Goal: Task Accomplishment & Management: Manage account settings

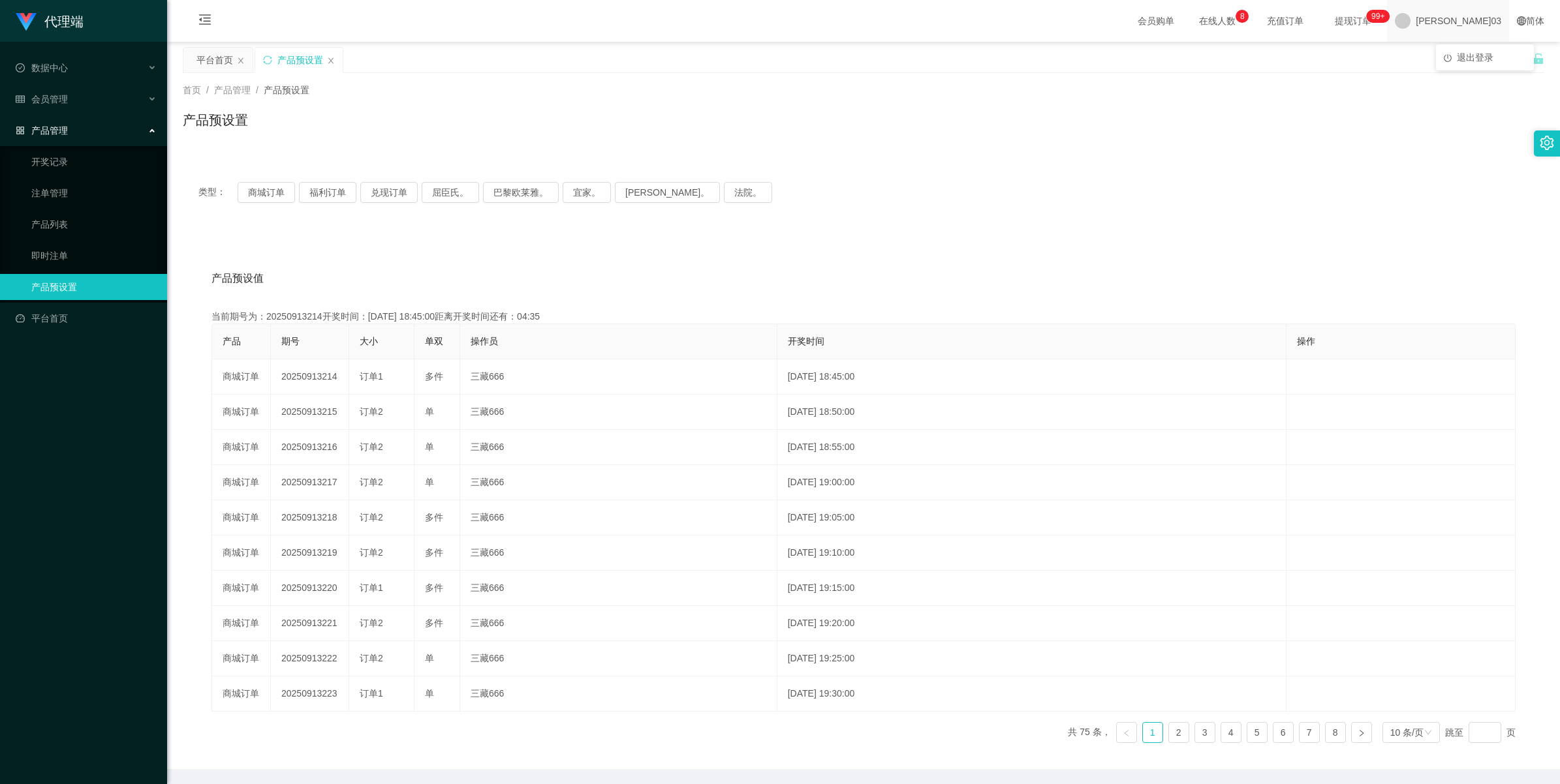
click at [467, 27] on span "[PERSON_NAME]03" at bounding box center [1458, 21] width 86 height 42
click at [467, 58] on span "退出登录" at bounding box center [1474, 57] width 36 height 10
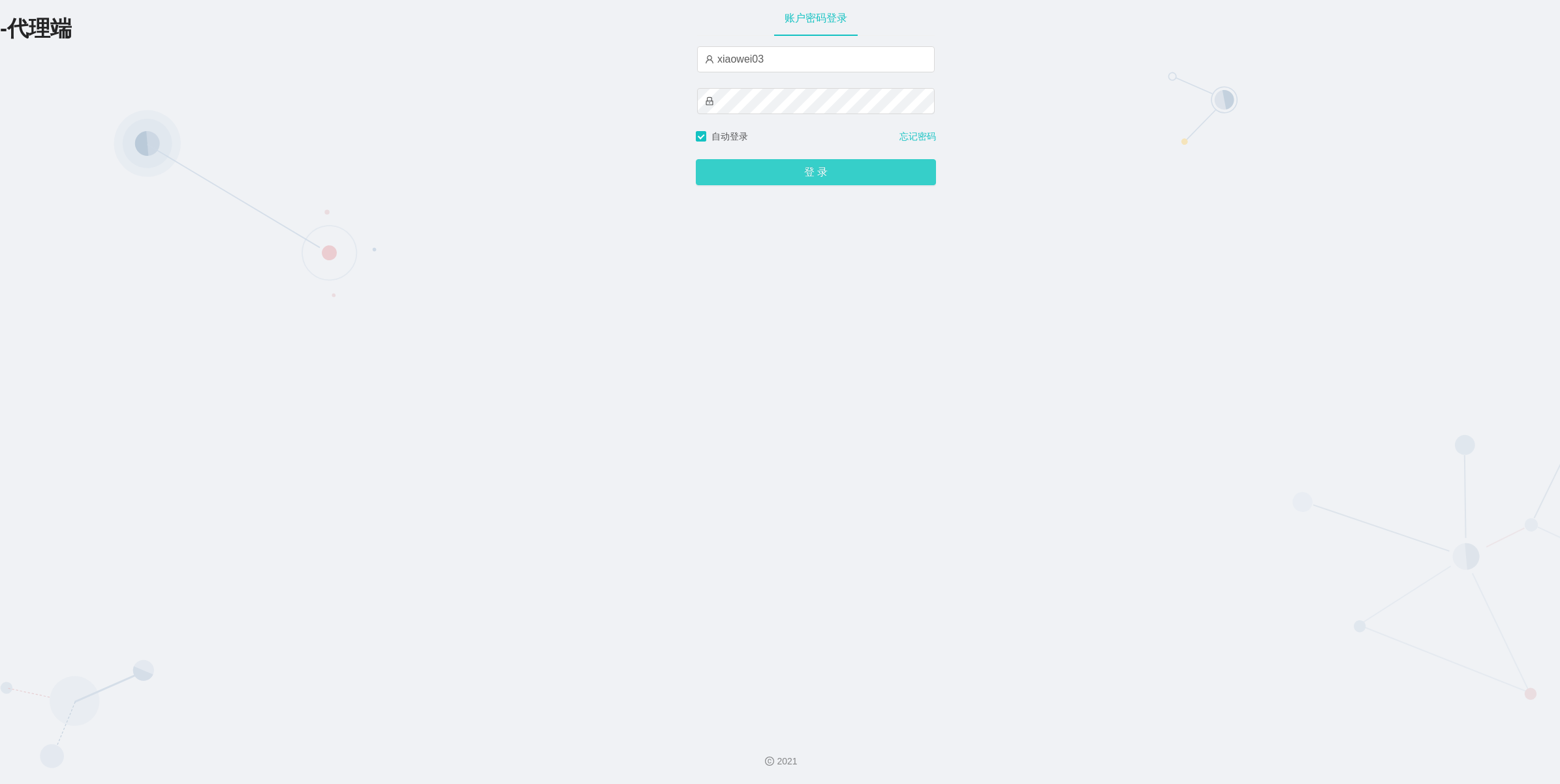
click at [467, 173] on button "登 录" at bounding box center [816, 172] width 241 height 26
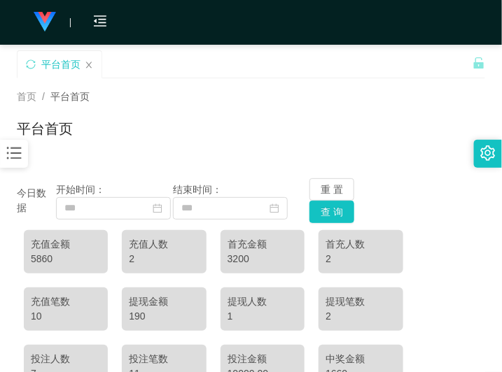
drag, startPoint x: 216, startPoint y: 111, endPoint x: 225, endPoint y: 99, distance: 15.4
click at [216, 111] on div "首页 / 平台首页 / 平台首页" at bounding box center [251, 120] width 468 height 61
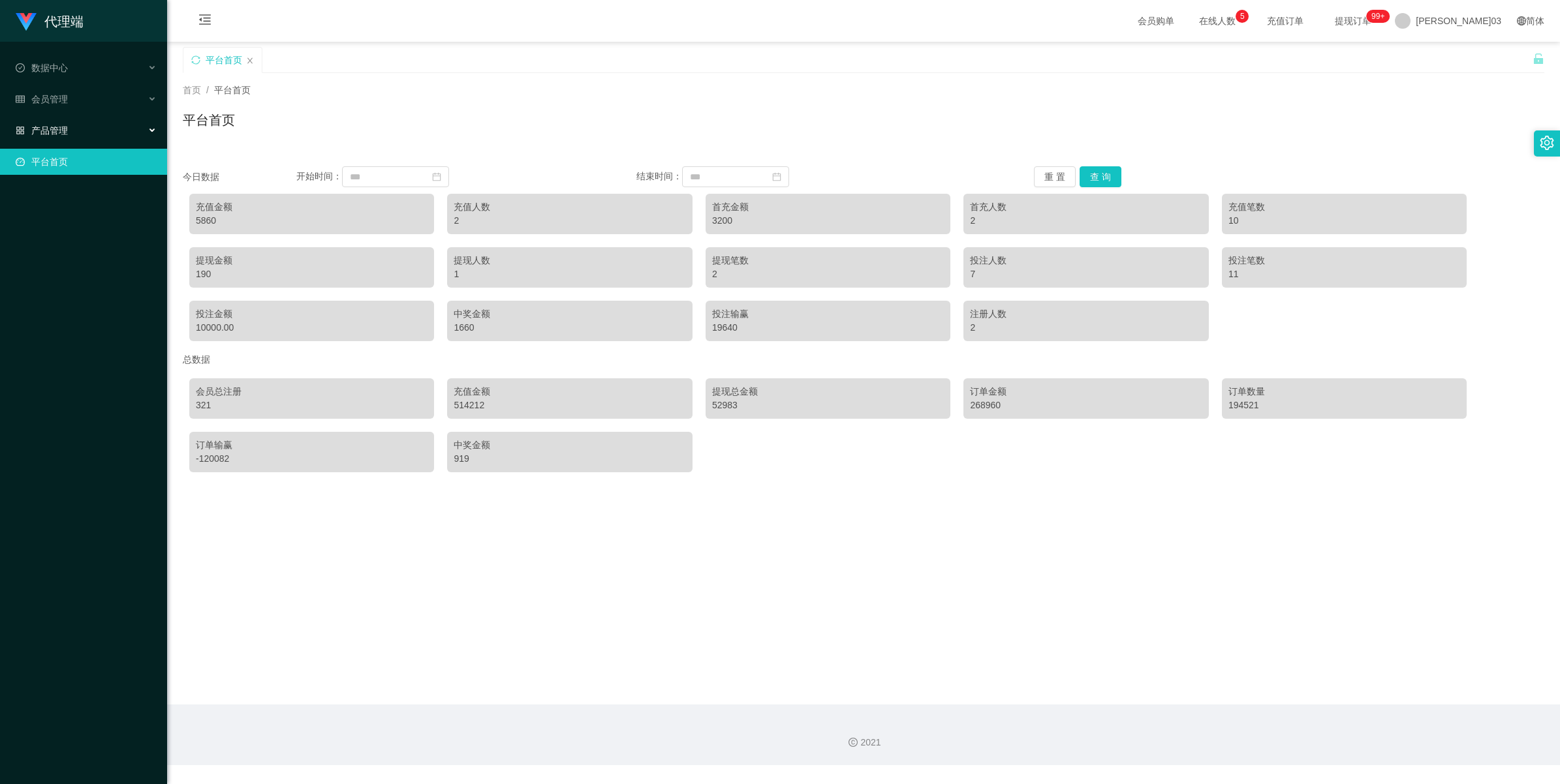
click at [91, 123] on div "产品管理" at bounding box center [83, 131] width 167 height 26
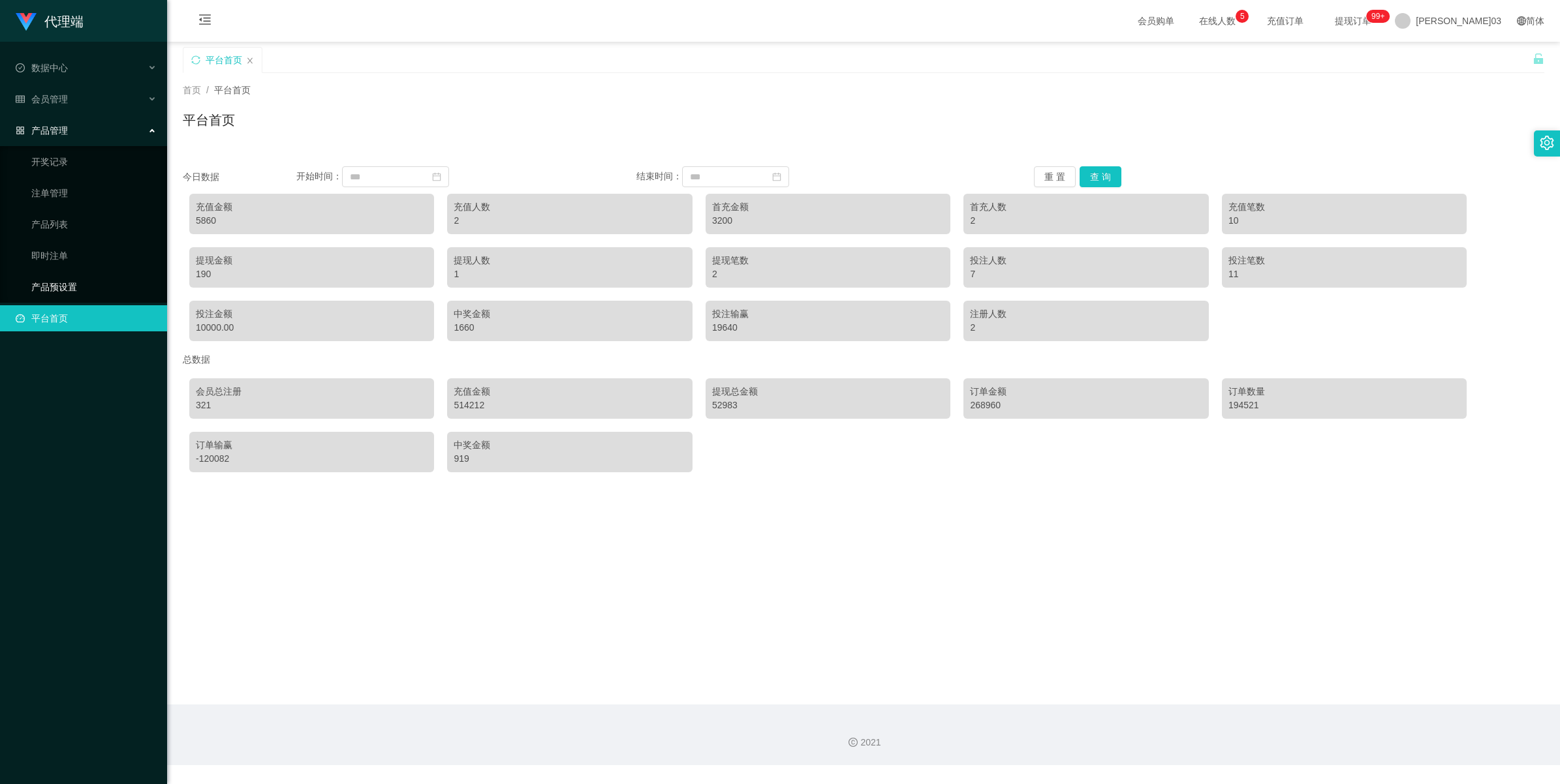
click at [67, 280] on link "产品预设置" at bounding box center [94, 287] width 125 height 26
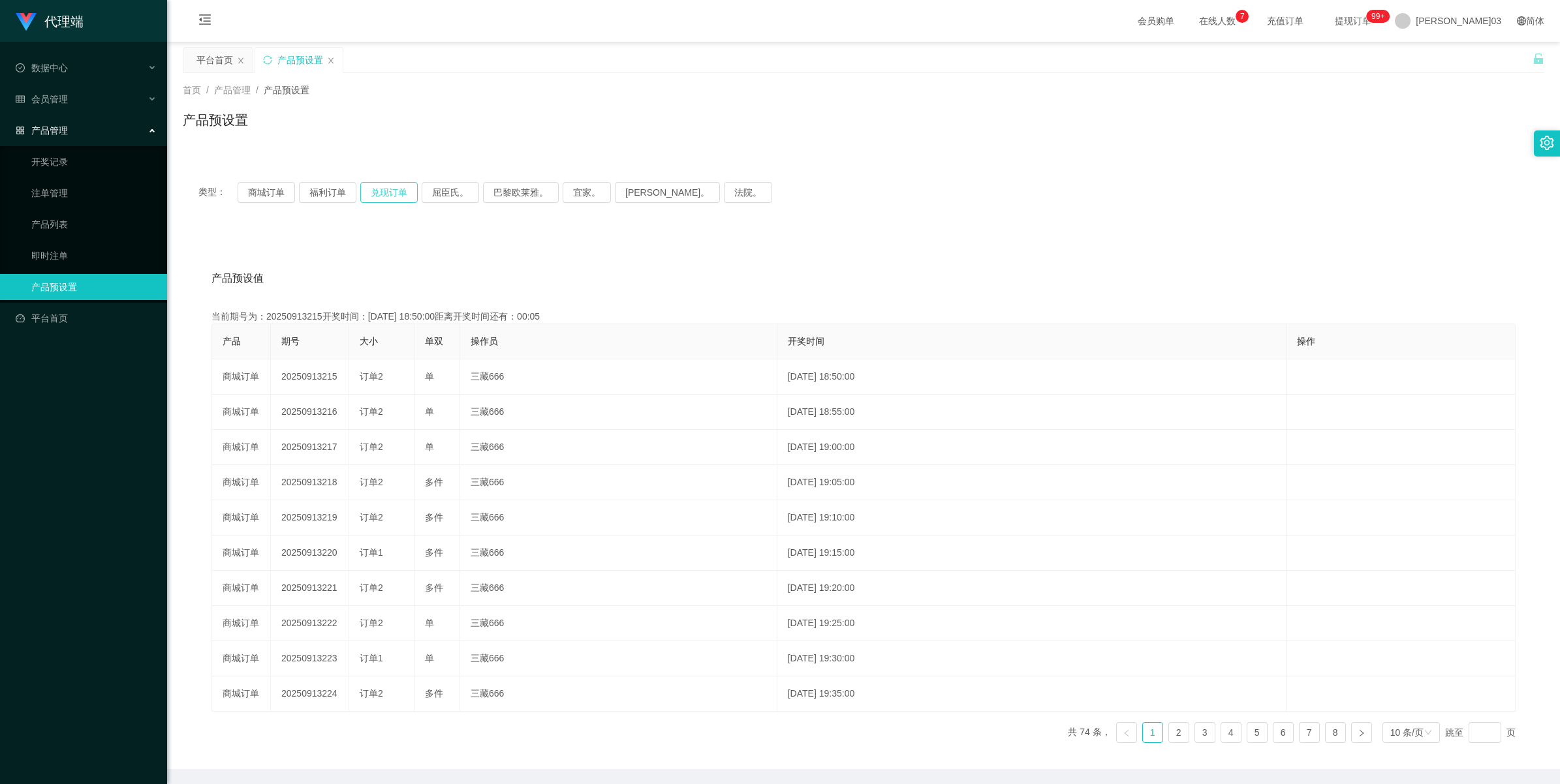
click at [406, 193] on button "兑现订单" at bounding box center [389, 192] width 58 height 21
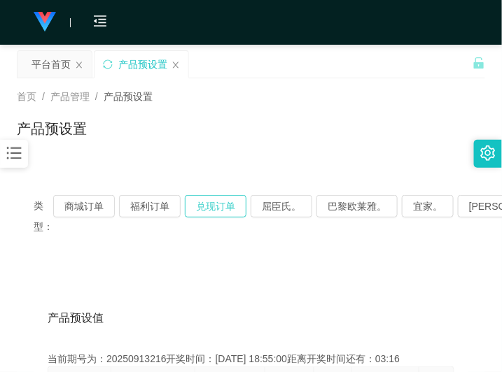
click at [228, 216] on button "兑现订单" at bounding box center [216, 206] width 62 height 22
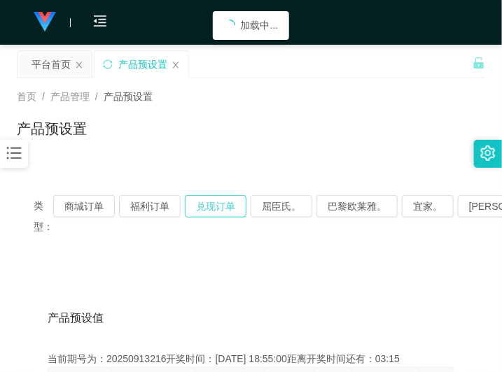
click at [225, 209] on button "兑现订单" at bounding box center [216, 206] width 62 height 22
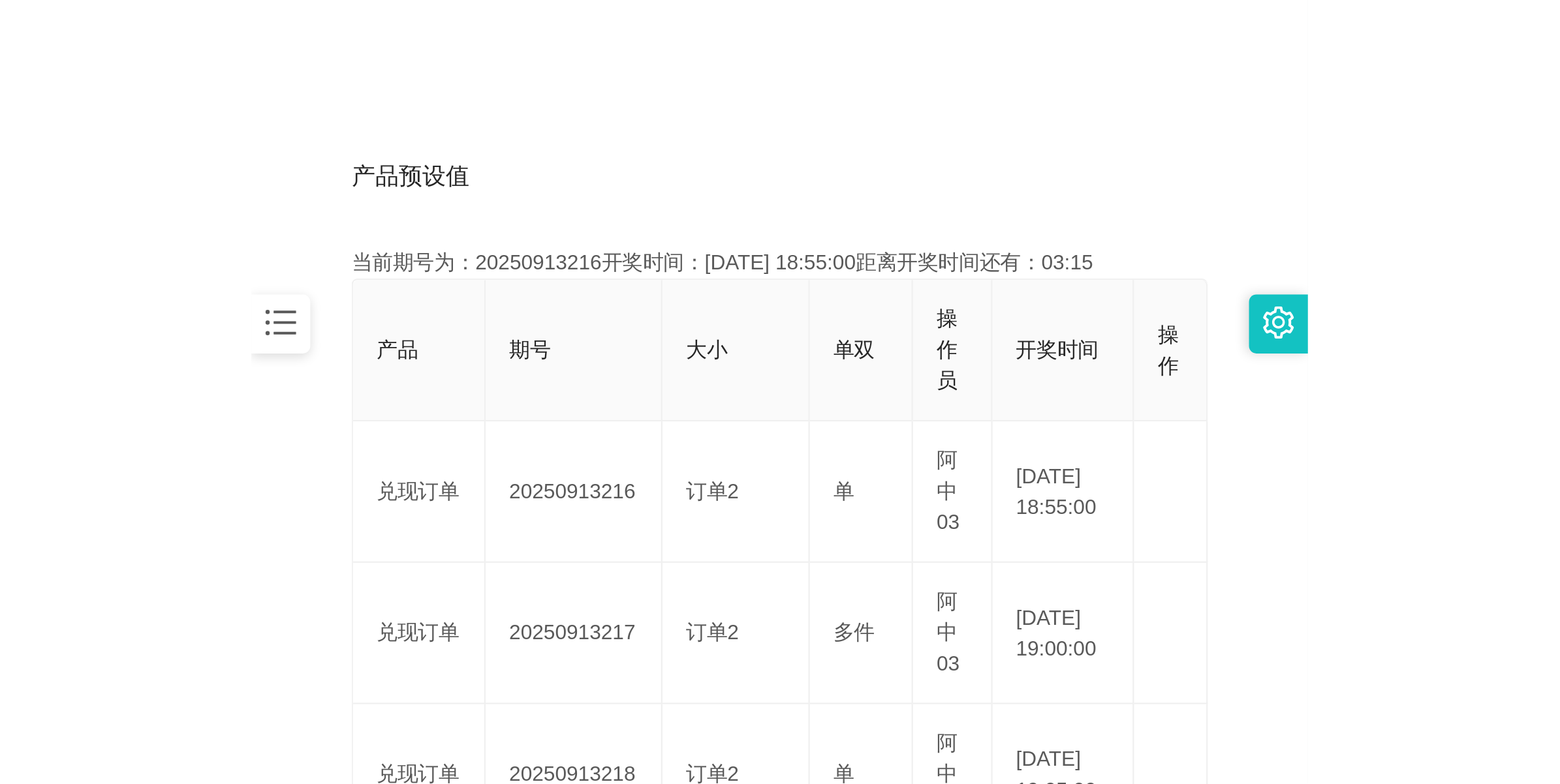
scroll to position [245, 0]
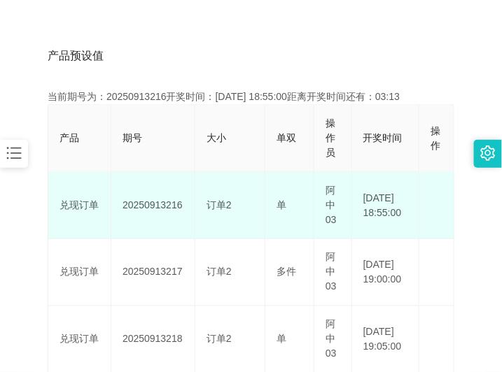
click at [162, 209] on td "20250913216" at bounding box center [153, 205] width 84 height 67
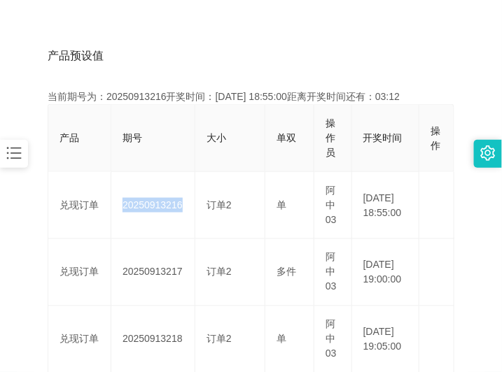
copy td "20250913216"
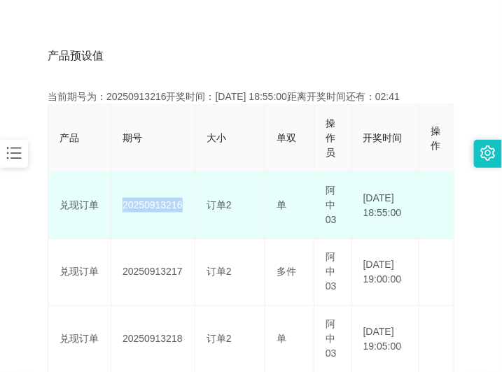
click at [140, 203] on td "20250913216" at bounding box center [153, 205] width 84 height 67
click at [144, 203] on td "20250913216" at bounding box center [153, 205] width 84 height 67
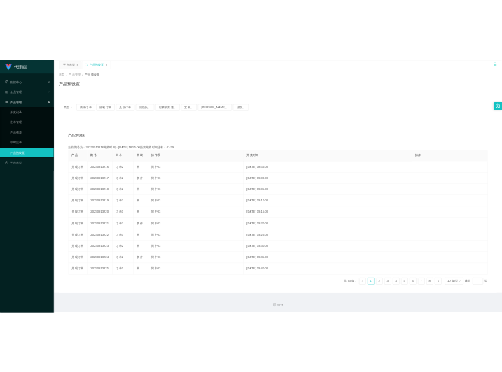
scroll to position [0, 0]
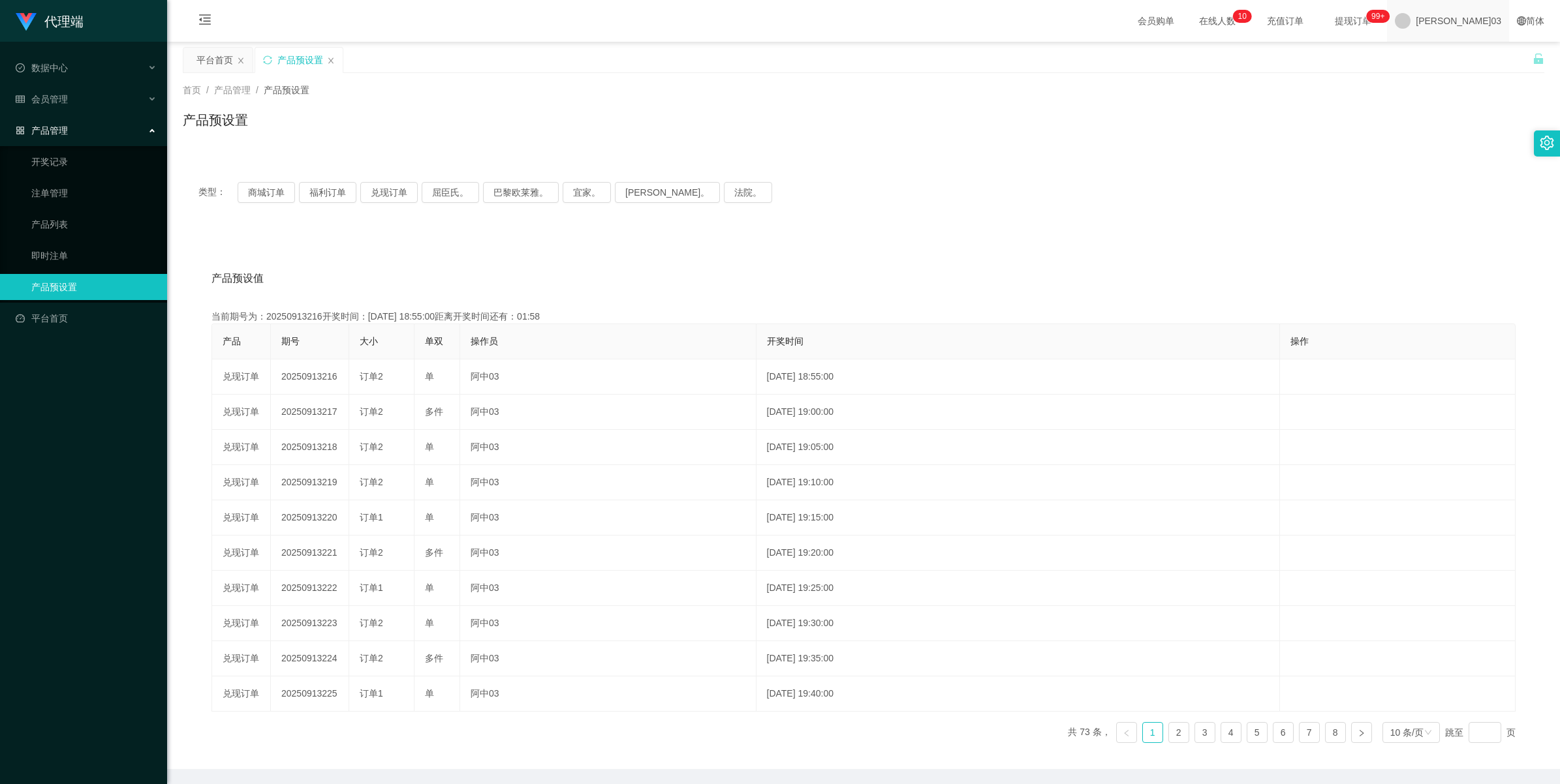
click at [467, 25] on span "[PERSON_NAME]03" at bounding box center [1458, 21] width 86 height 42
click at [467, 61] on span "退出登录" at bounding box center [1474, 57] width 36 height 10
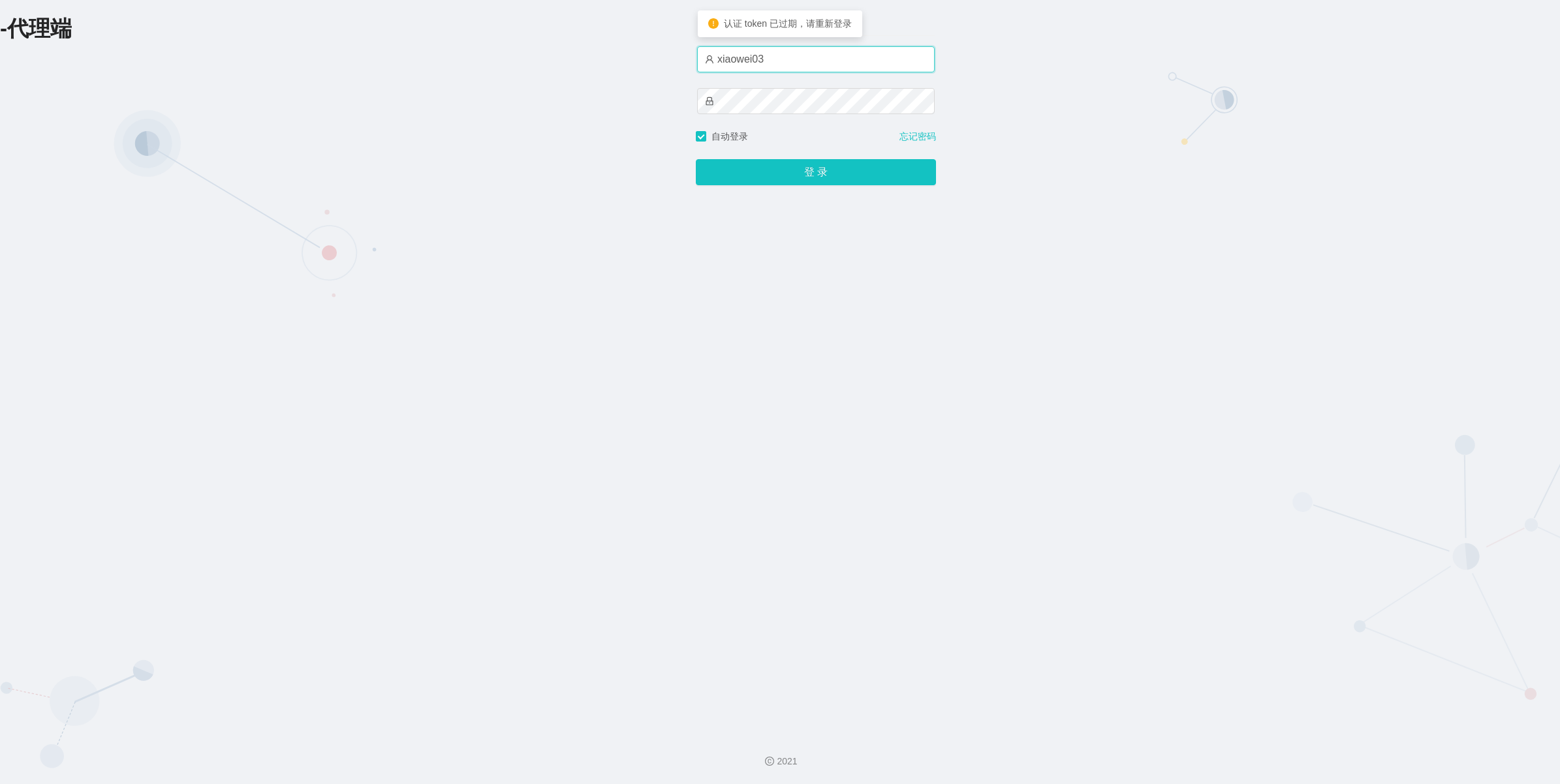
click at [467, 62] on input "xiaowei03" at bounding box center [816, 60] width 238 height 26
type input "xiaowei01"
drag, startPoint x: 600, startPoint y: 207, endPoint x: 617, endPoint y: 198, distance: 19.2
click at [467, 207] on div "-代理端 账户密码登录 xiaowei01 自动登录 忘记密码 登 录" at bounding box center [780, 362] width 1560 height 723
click at [467, 172] on button "登 录" at bounding box center [816, 172] width 241 height 26
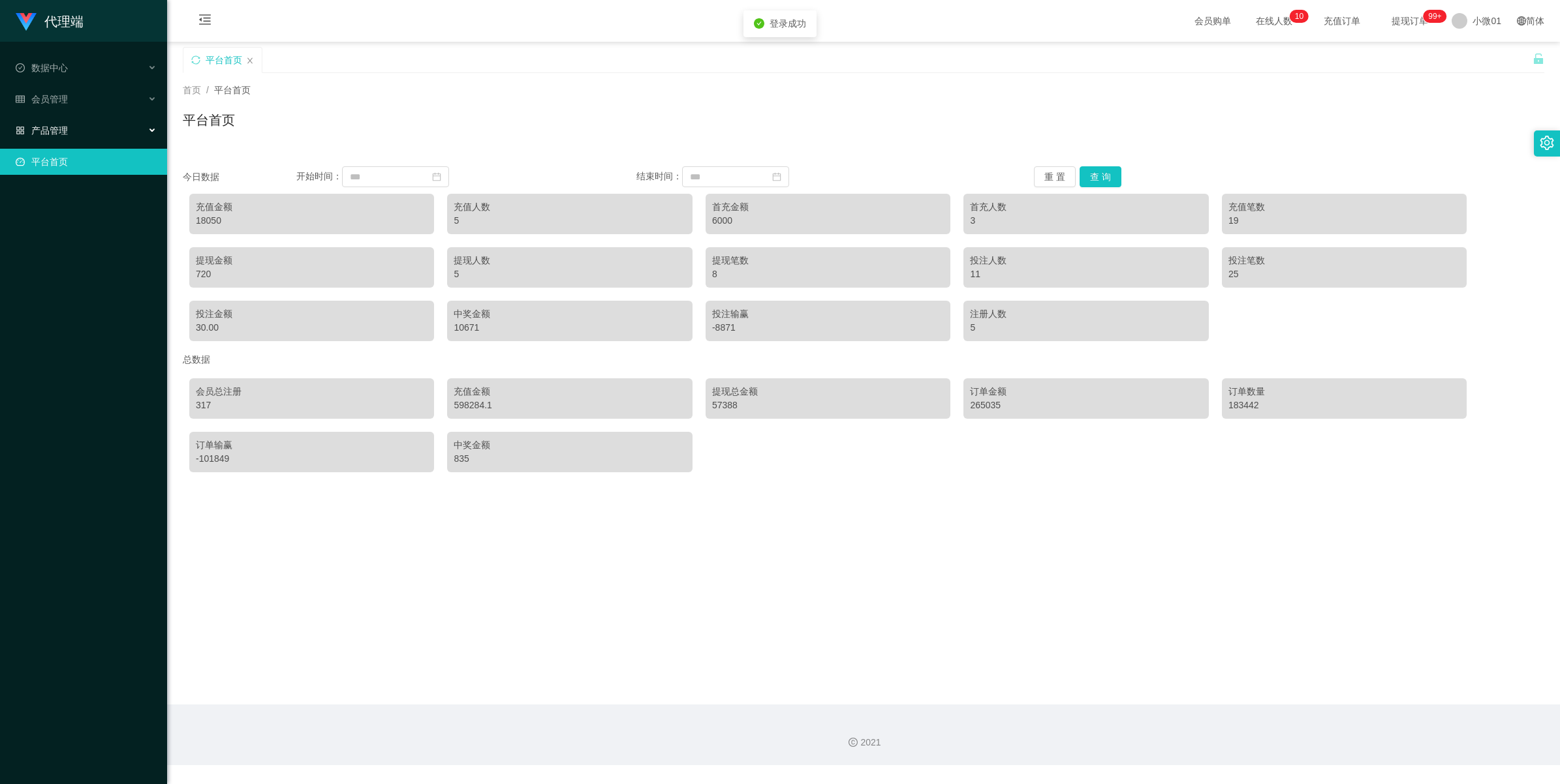
click at [80, 132] on div "产品管理" at bounding box center [83, 131] width 167 height 26
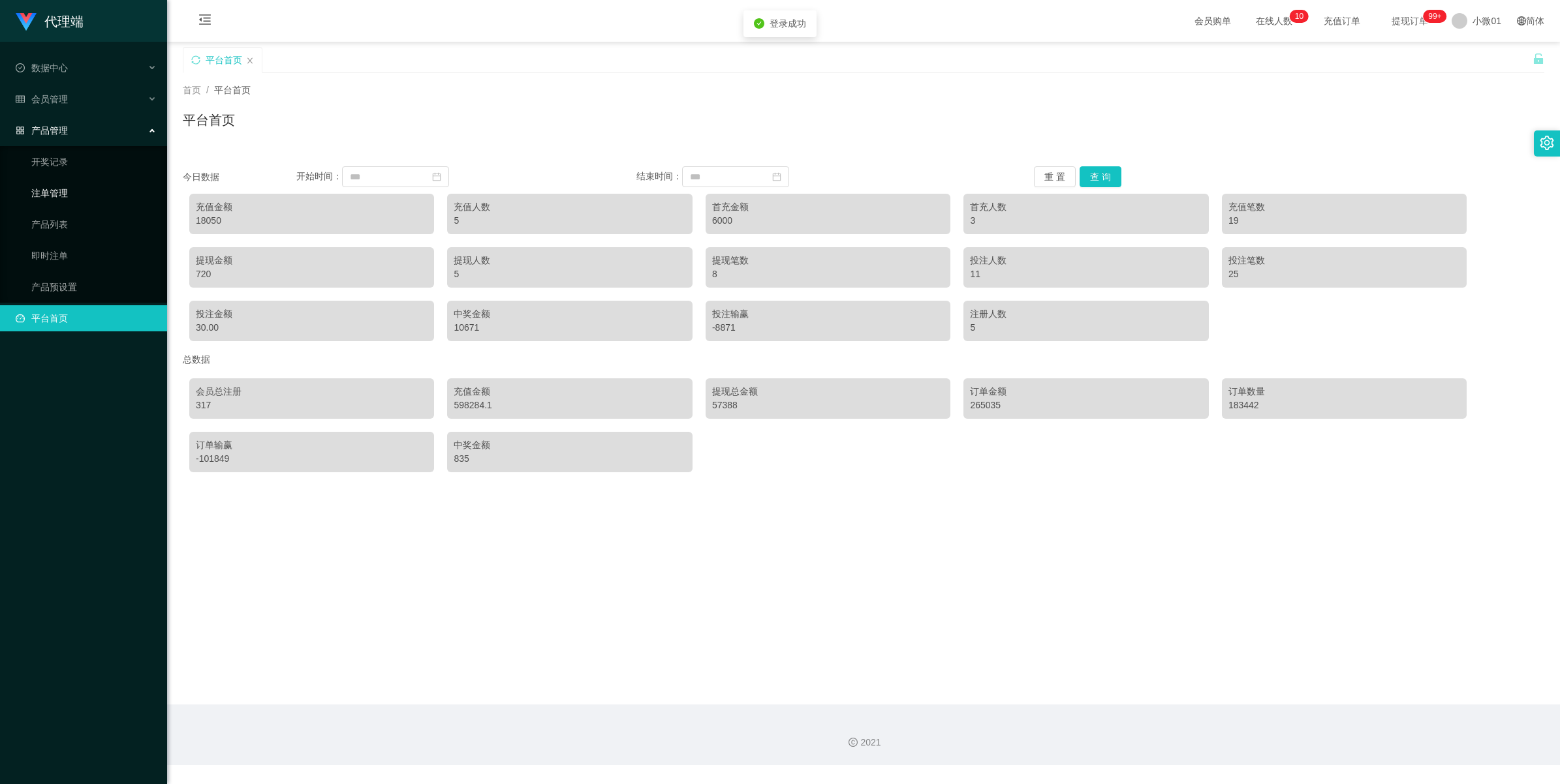
click at [76, 194] on link "注单管理" at bounding box center [94, 193] width 125 height 26
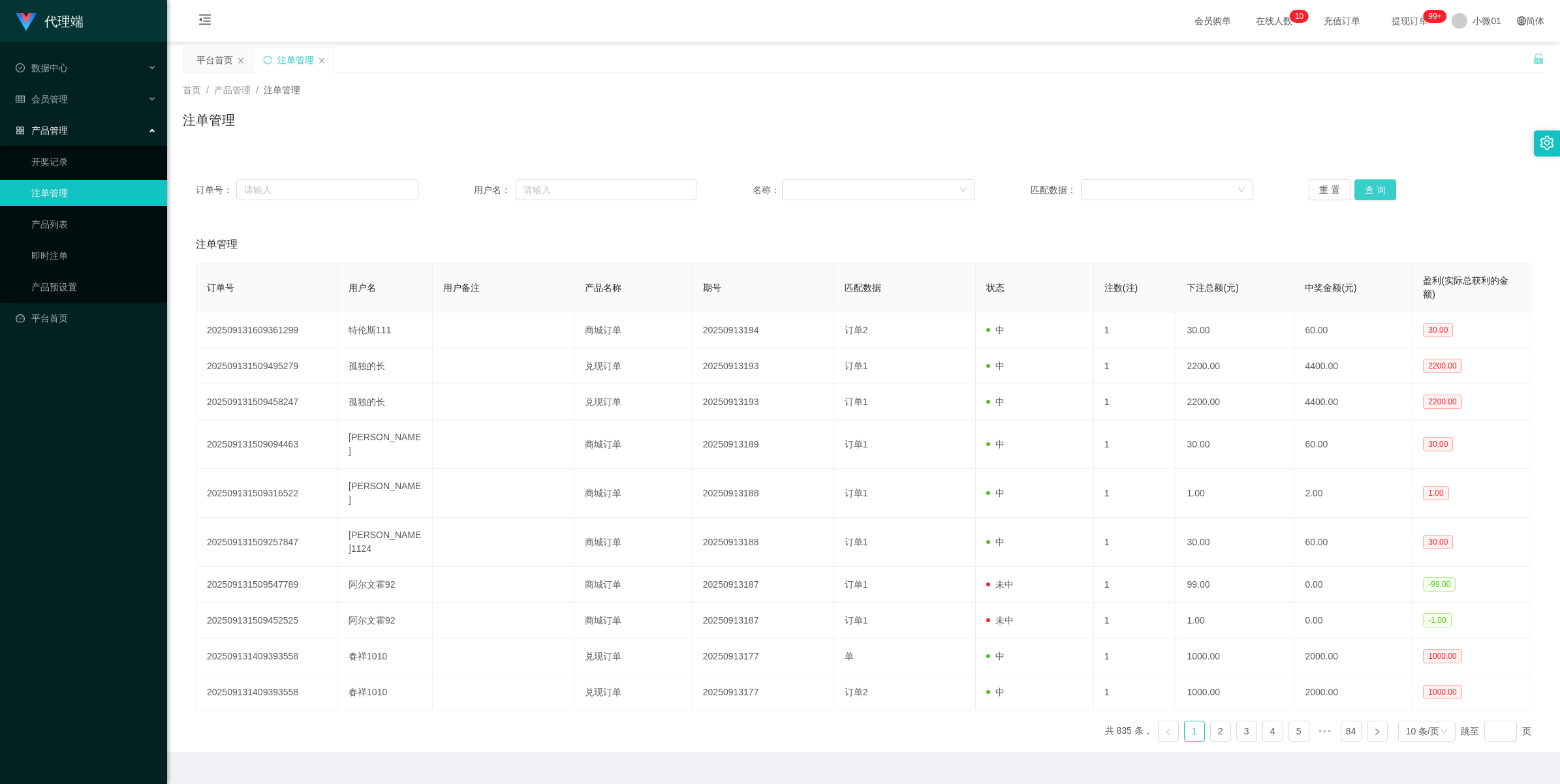
click at [467, 190] on button "查 询" at bounding box center [1375, 190] width 42 height 21
click at [467, 177] on div "订单号： 用户名： 名称： 匹配数据： 重 置 查 询" at bounding box center [863, 190] width 1361 height 47
click at [467, 184] on button "查 询" at bounding box center [1375, 190] width 42 height 21
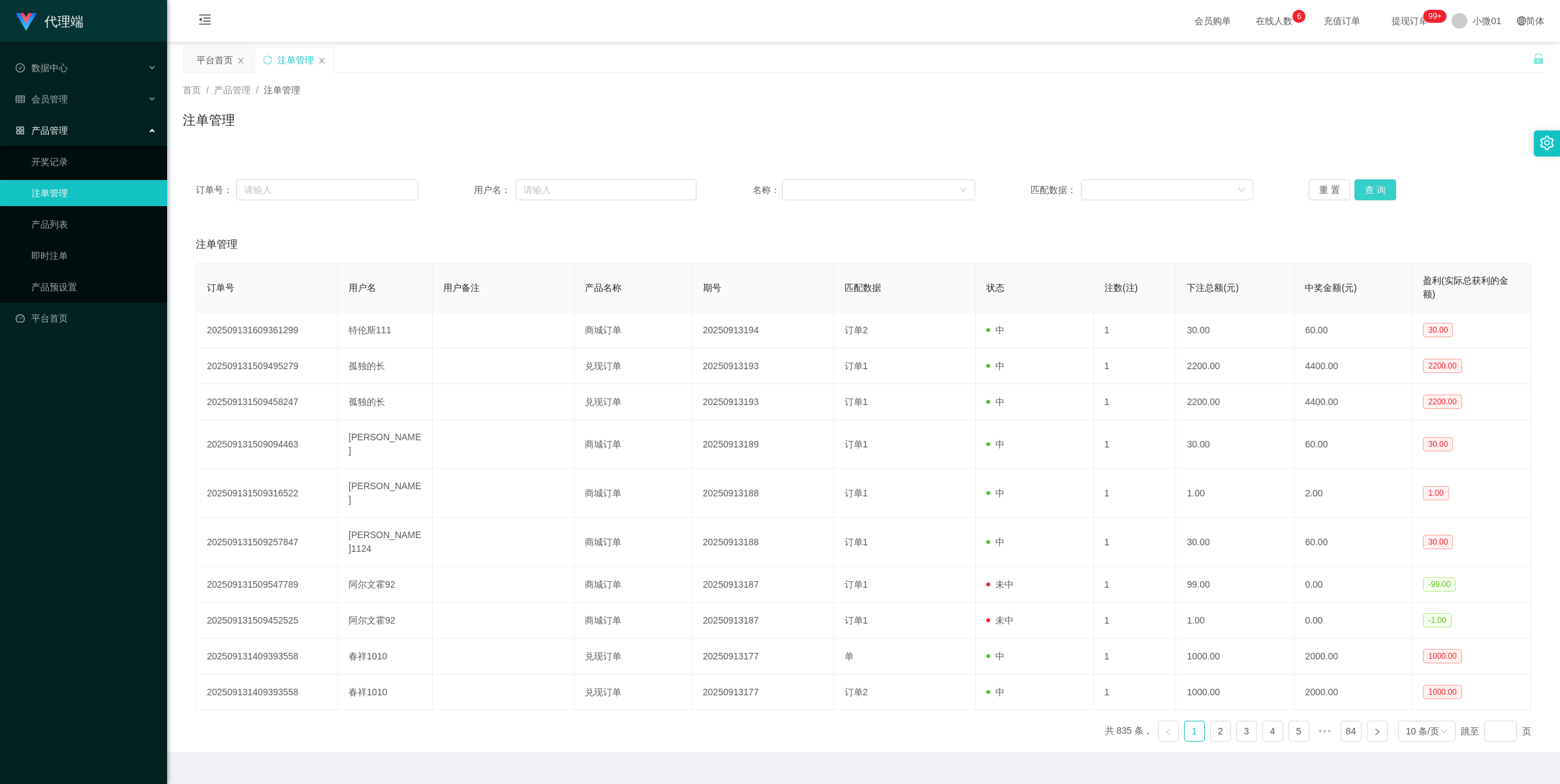
click at [467, 184] on button "查 询" at bounding box center [1375, 190] width 42 height 21
click at [467, 189] on button "查 询" at bounding box center [1375, 190] width 42 height 21
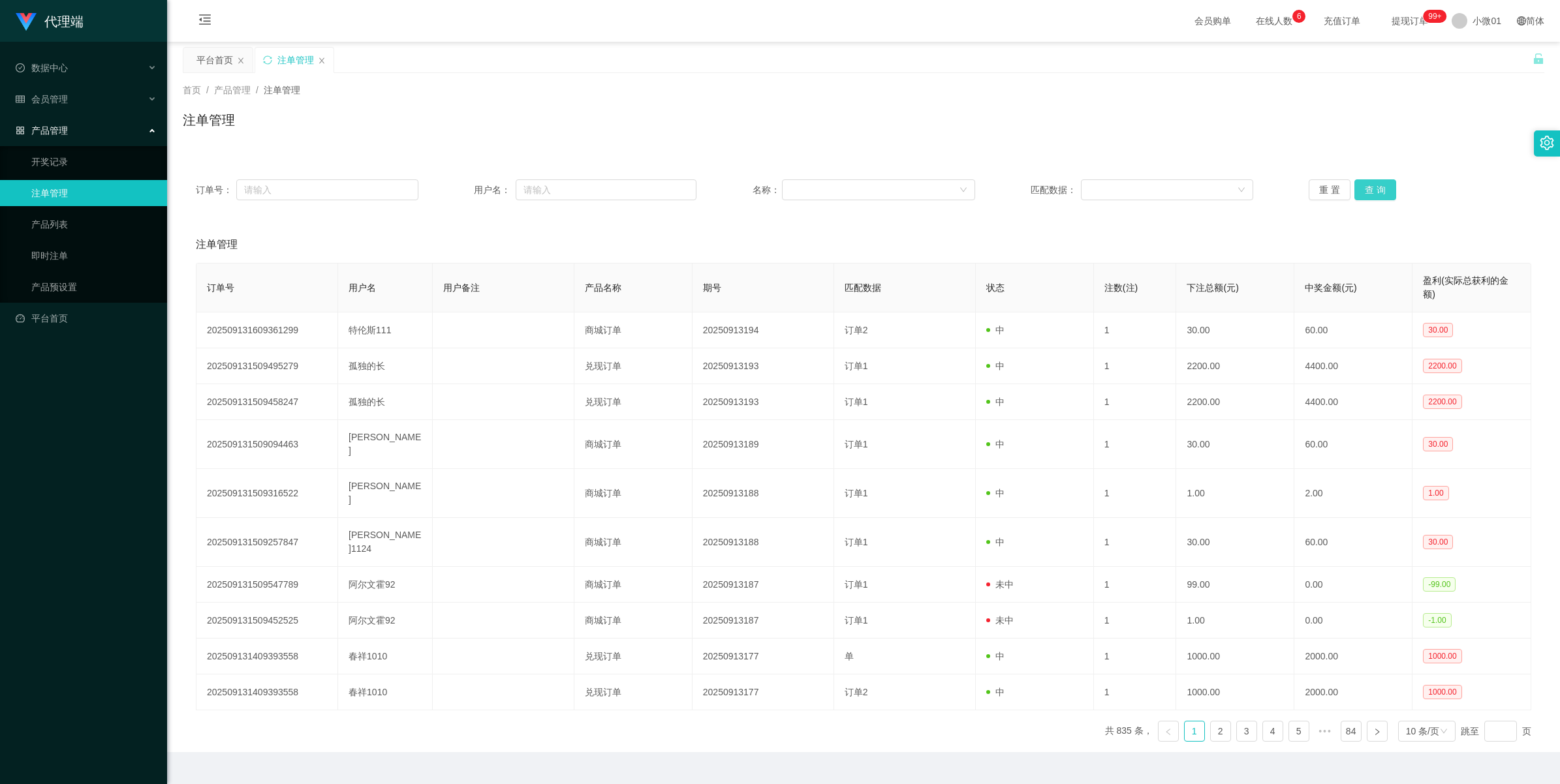
click at [467, 189] on button "查 询" at bounding box center [1375, 190] width 42 height 21
click at [467, 193] on button "查 询" at bounding box center [1375, 190] width 42 height 21
click at [467, 187] on button "查 询" at bounding box center [1375, 190] width 42 height 21
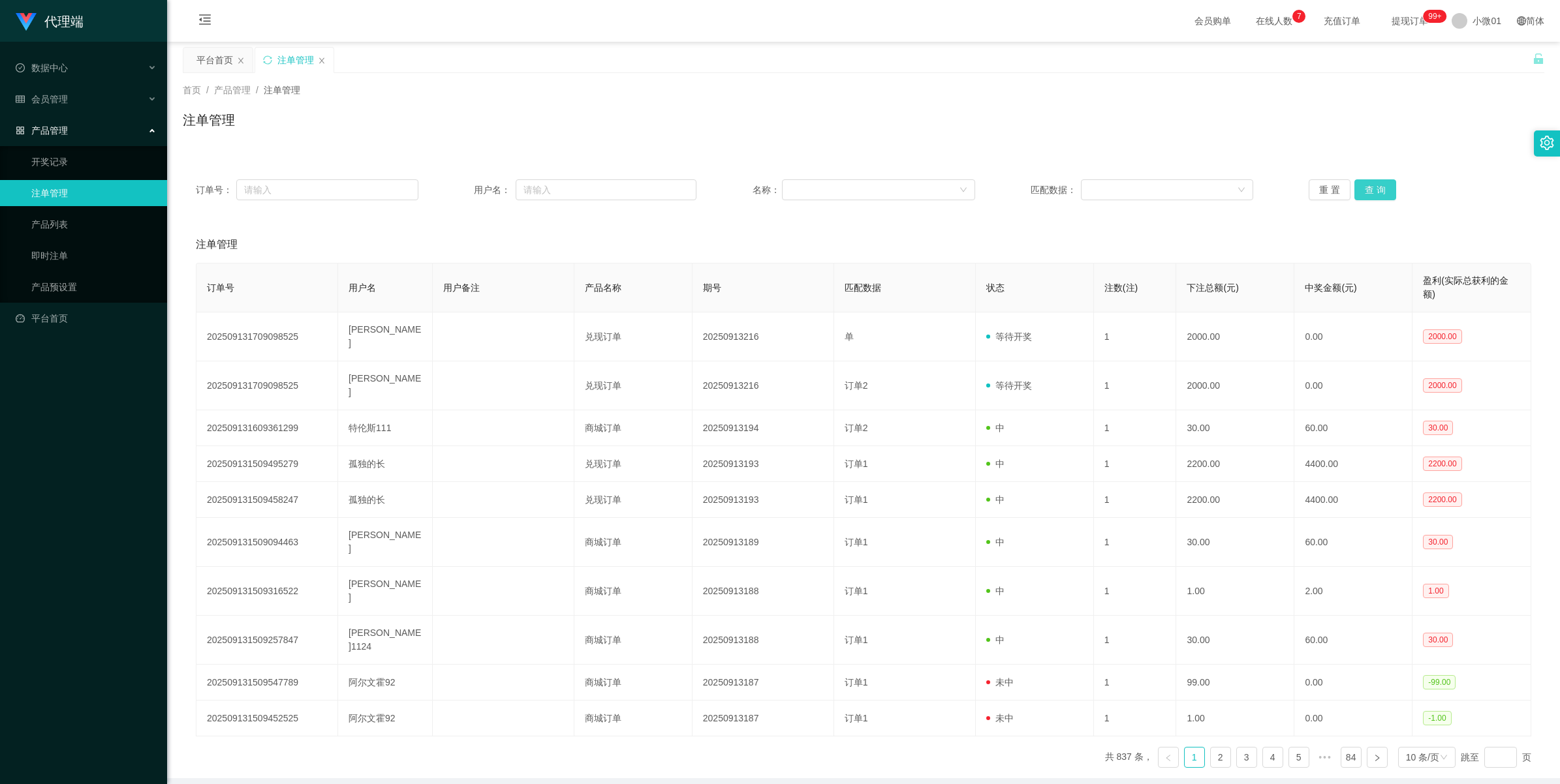
click at [467, 187] on button "查 询" at bounding box center [1375, 190] width 42 height 21
click at [467, 188] on button "查 询" at bounding box center [1375, 190] width 42 height 21
click at [467, 199] on button "查 询" at bounding box center [1375, 190] width 42 height 21
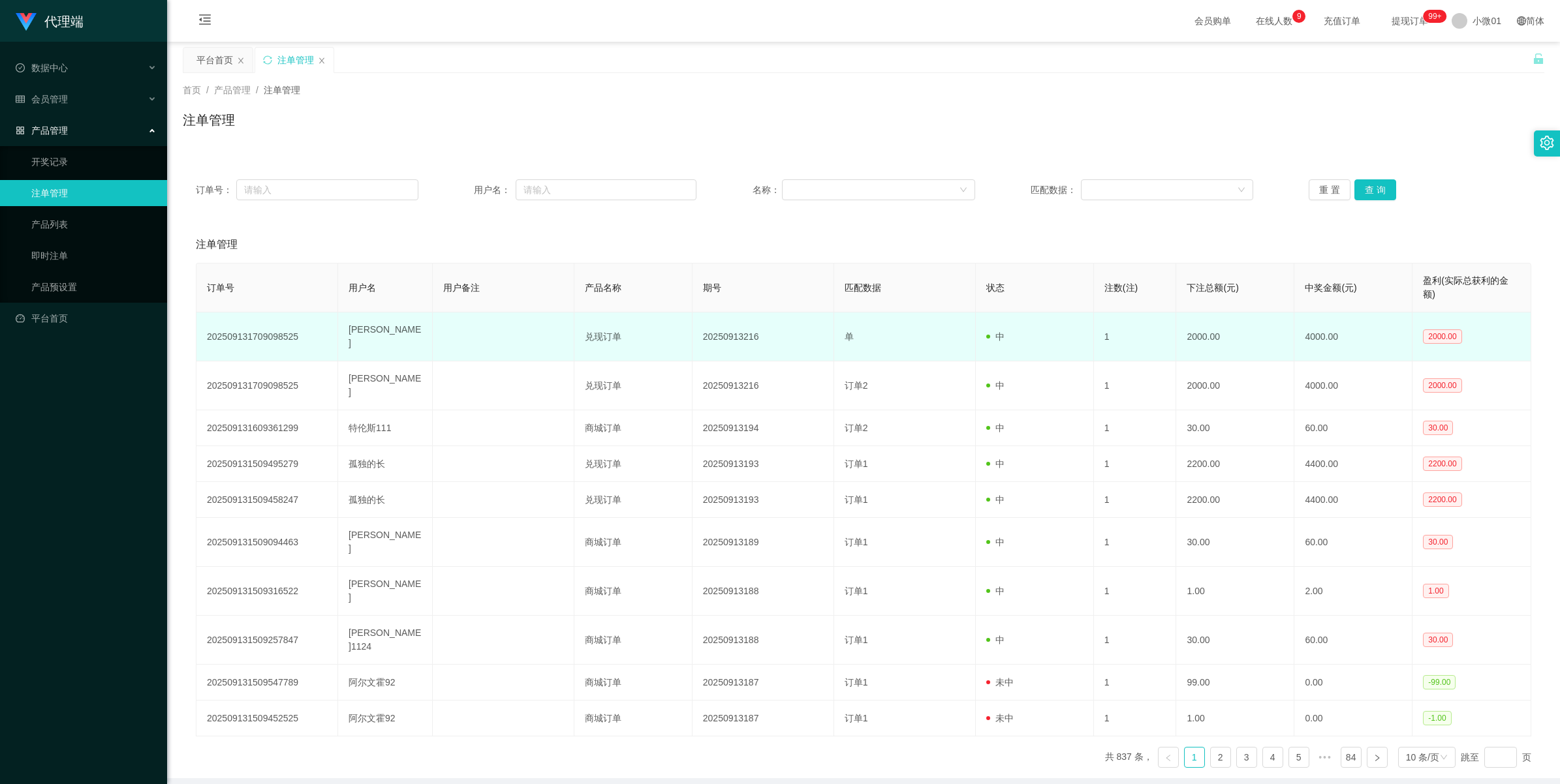
click at [467, 327] on td "20250913216" at bounding box center [764, 337] width 142 height 49
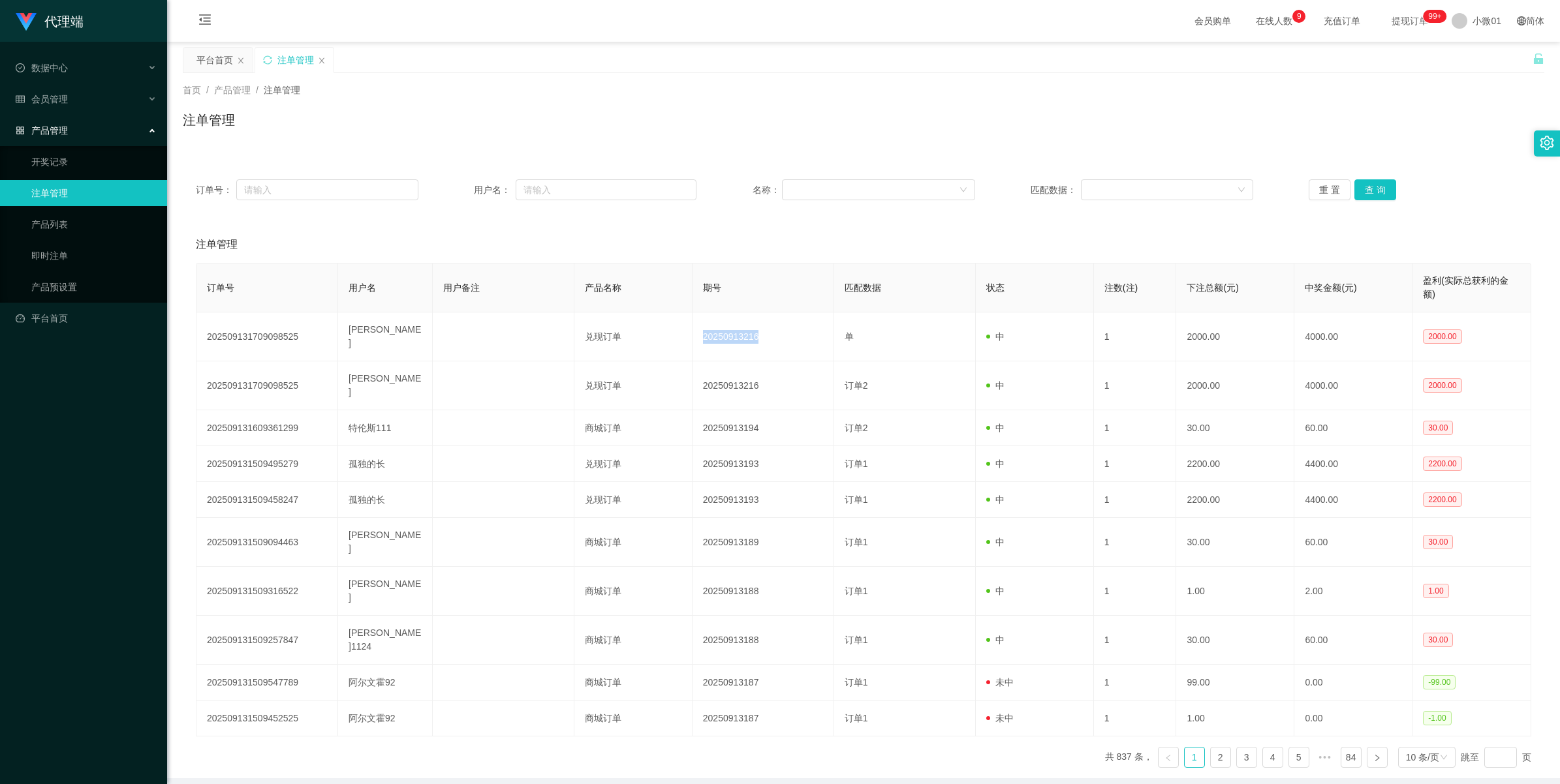
copy td "20250913216"
click at [223, 62] on div "平台首页" at bounding box center [214, 60] width 36 height 25
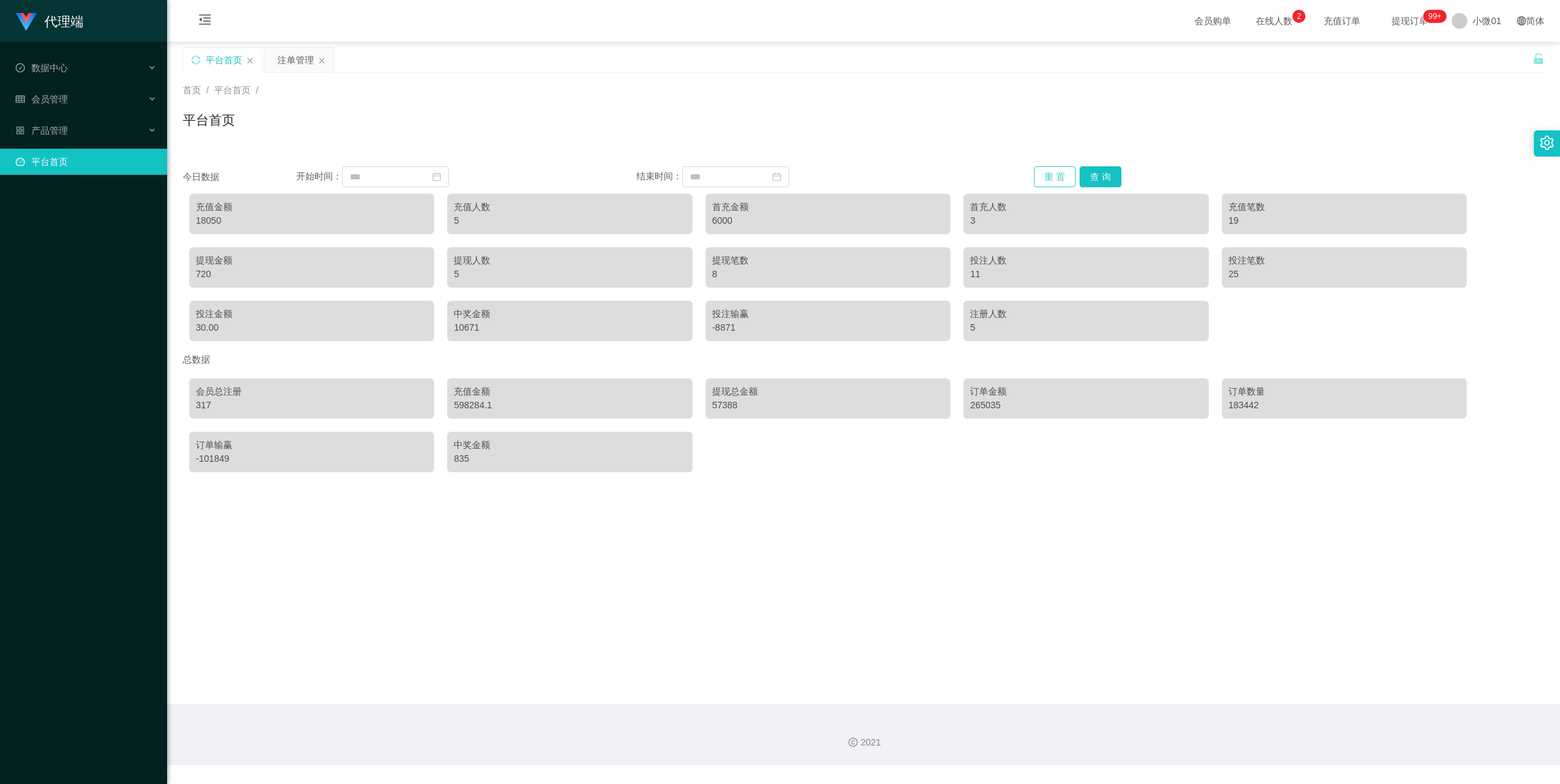
click at [467, 171] on button "重 置" at bounding box center [1055, 177] width 42 height 21
click at [467, 173] on button "查 询" at bounding box center [1100, 177] width 42 height 21
click at [467, 24] on span "小微01" at bounding box center [1486, 21] width 29 height 42
click at [467, 49] on li "退出登录" at bounding box center [1484, 57] width 98 height 21
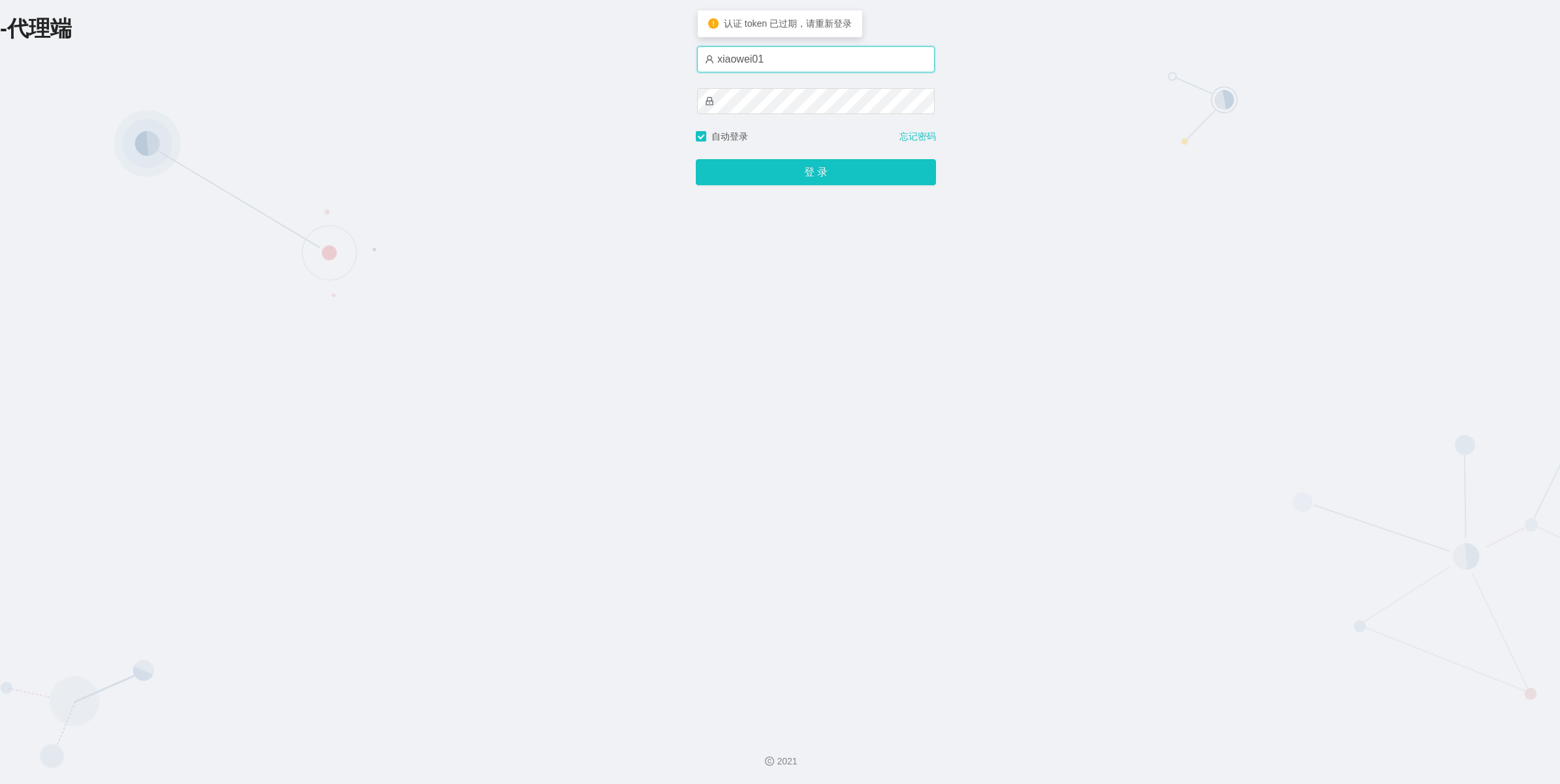
click at [467, 60] on input "xiaowei01" at bounding box center [816, 60] width 238 height 26
type input "xiaowei03"
click at [467, 182] on button "登 录" at bounding box center [816, 172] width 241 height 26
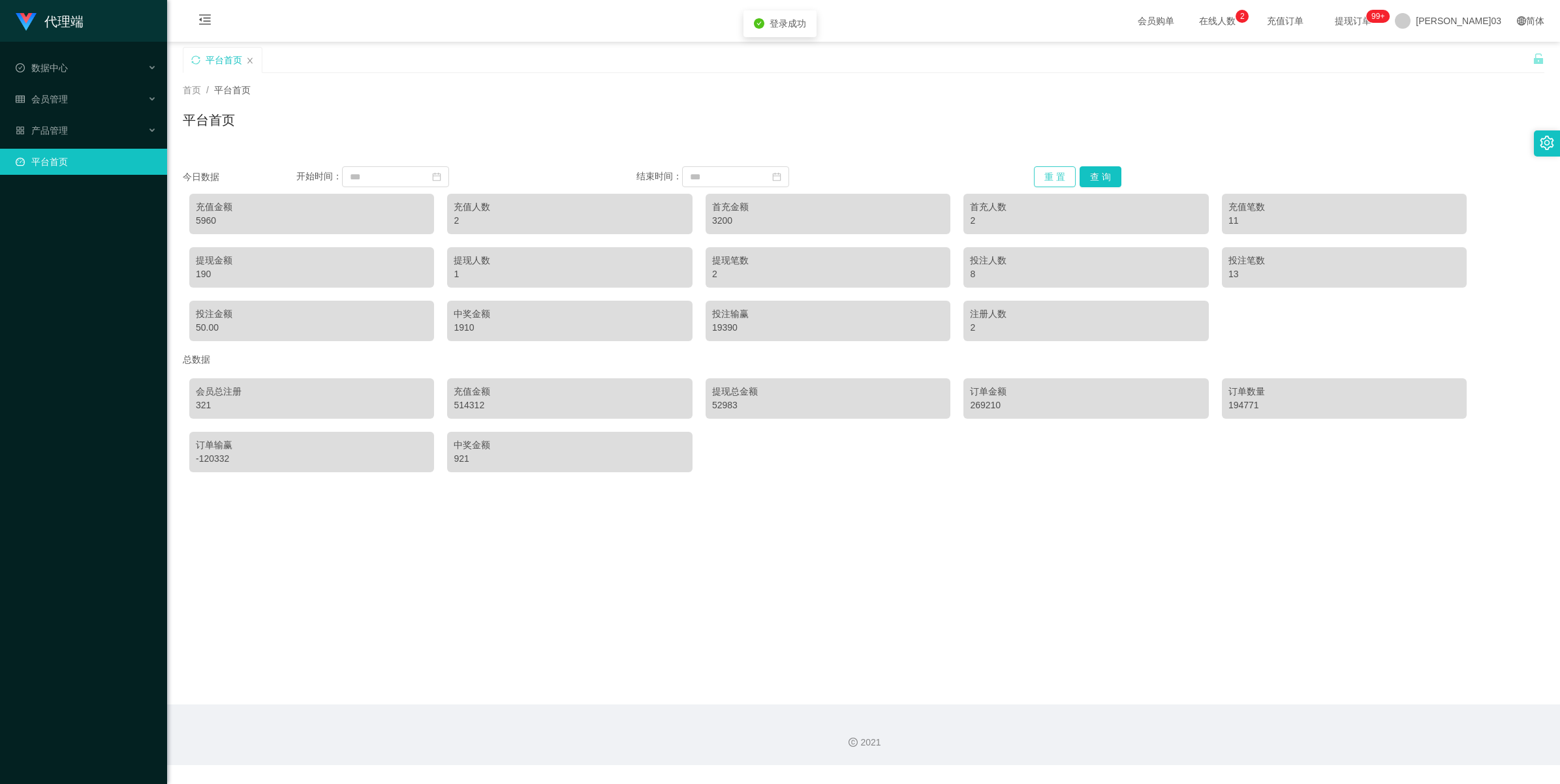
click at [467, 180] on button "重 置" at bounding box center [1055, 177] width 42 height 21
click at [467, 180] on button "查 询" at bounding box center [1100, 177] width 42 height 21
click at [206, 210] on div "充值金额" at bounding box center [311, 207] width 232 height 14
click at [201, 223] on div "5960" at bounding box center [311, 221] width 232 height 14
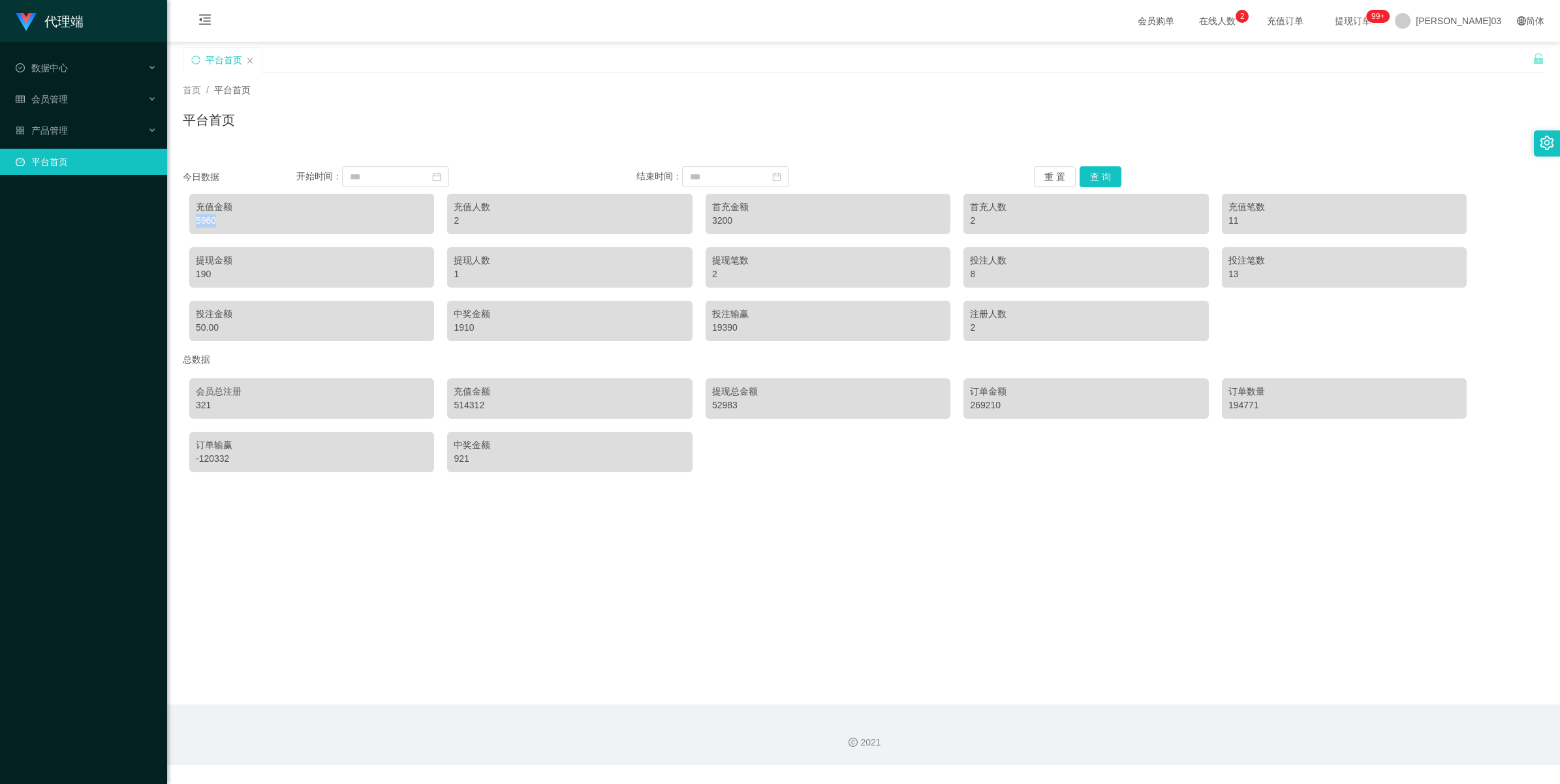
copy div "5960"
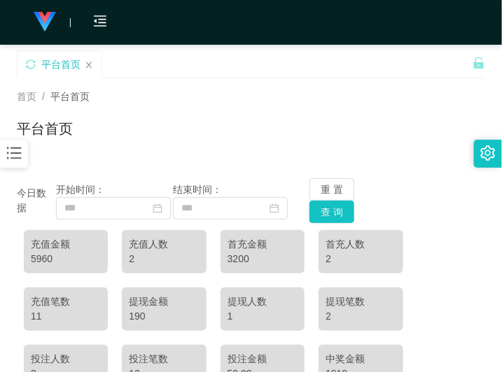
click at [348, 142] on div "平台首页" at bounding box center [251, 134] width 468 height 32
